Goal: Transaction & Acquisition: Purchase product/service

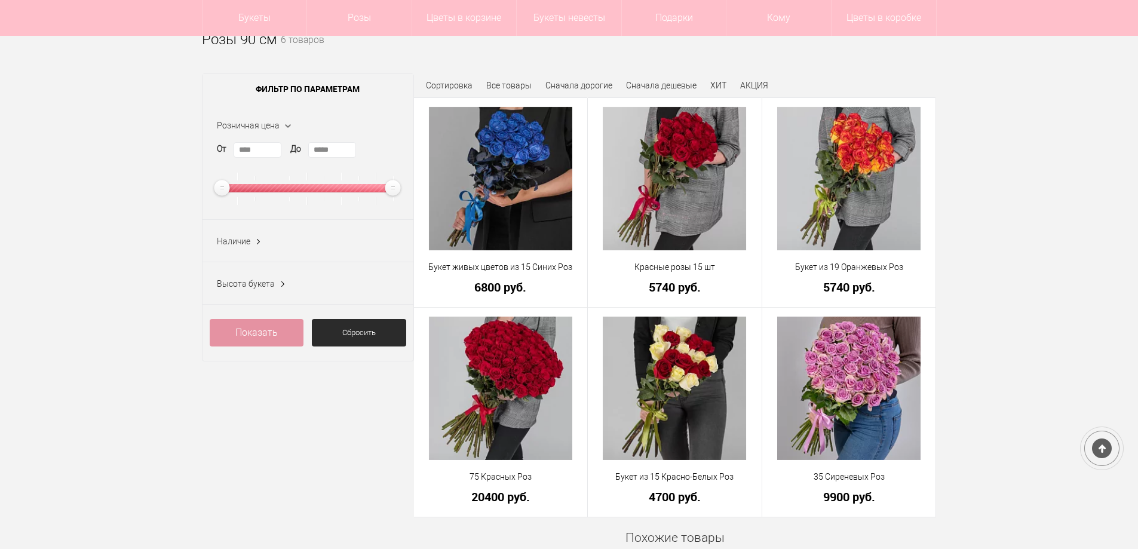
scroll to position [119, 0]
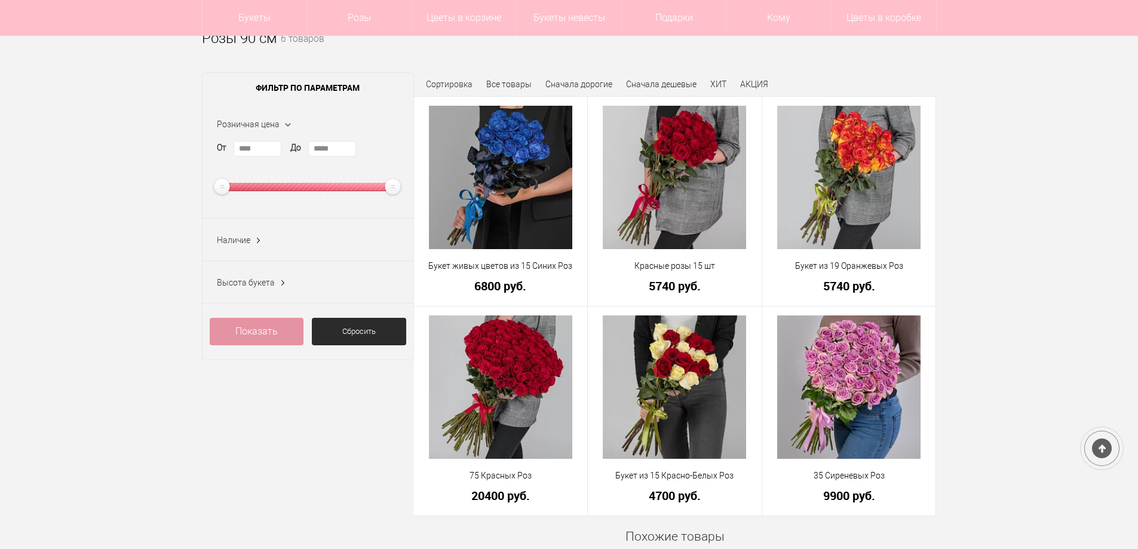
click at [274, 285] on div "Высота букета От * До *" at bounding box center [307, 282] width 211 height 42
click at [283, 282] on ins at bounding box center [282, 283] width 13 height 16
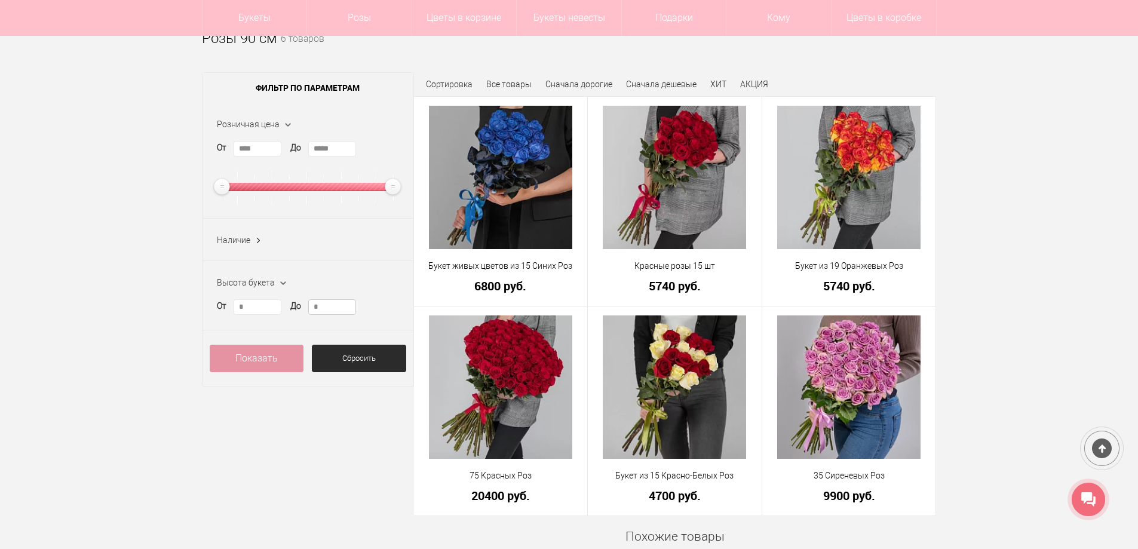
click at [322, 308] on input "*" at bounding box center [332, 307] width 48 height 16
click at [252, 308] on input "*" at bounding box center [258, 307] width 48 height 16
drag, startPoint x: 254, startPoint y: 308, endPoint x: 200, endPoint y: 311, distance: 54.4
type input "**"
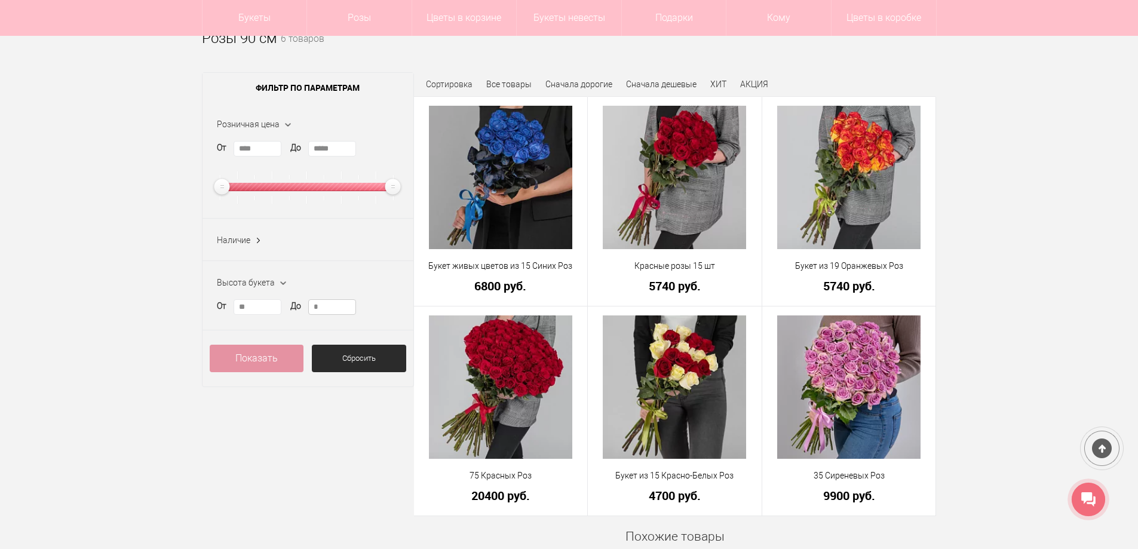
click at [329, 314] on input "*" at bounding box center [332, 307] width 48 height 16
type input "**"
click at [268, 357] on link "Показать (0)" at bounding box center [257, 358] width 94 height 27
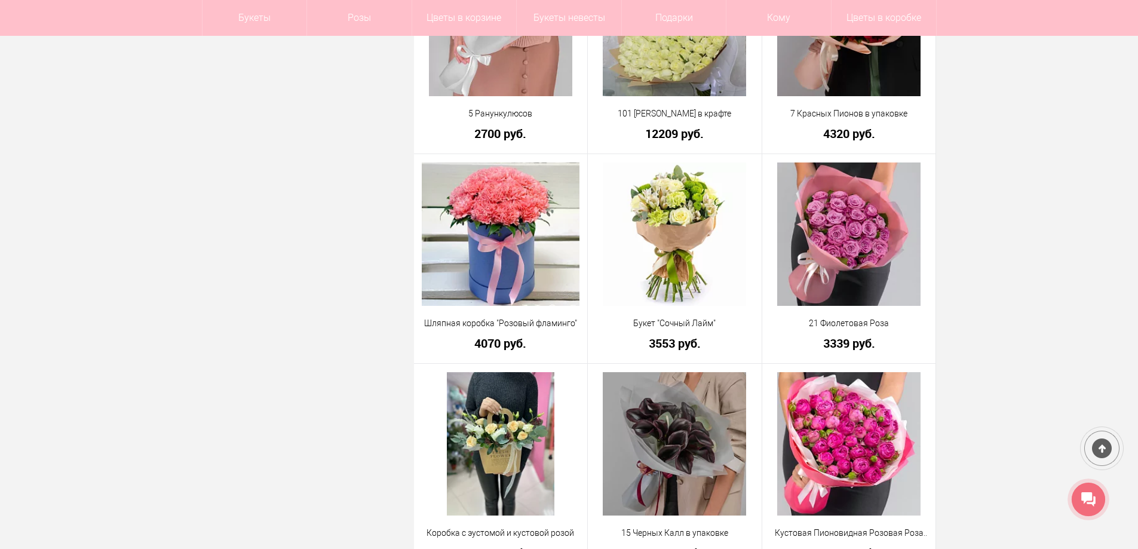
scroll to position [1314, 0]
